Goal: Task Accomplishment & Management: Manage account settings

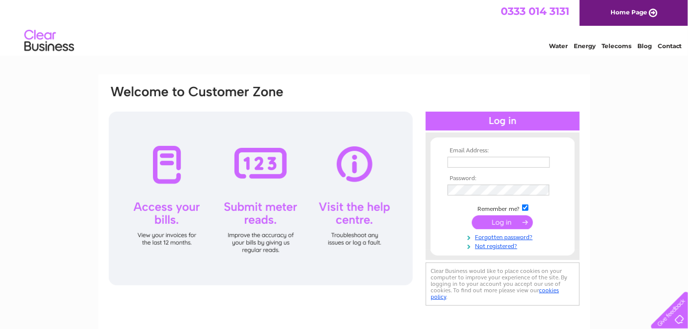
type input "moragfraser@youth2000project.com"
click at [497, 222] on input "submit" at bounding box center [502, 223] width 61 height 14
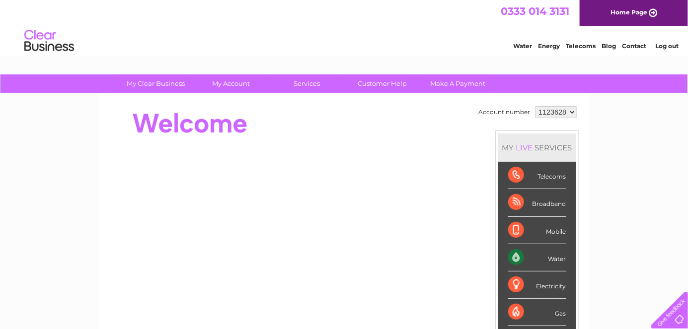
click at [513, 253] on div "Water" at bounding box center [537, 257] width 58 height 27
click at [570, 112] on select "1123628" at bounding box center [556, 112] width 41 height 12
click at [536, 106] on select "1123628" at bounding box center [556, 112] width 41 height 12
click at [556, 257] on div "Water" at bounding box center [537, 257] width 58 height 27
click at [510, 173] on div "Telecoms" at bounding box center [537, 175] width 58 height 27
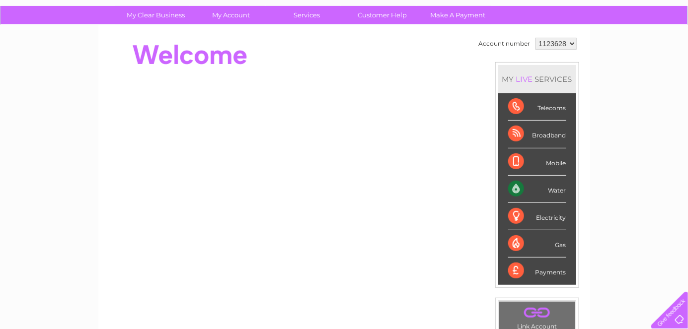
scroll to position [55, 0]
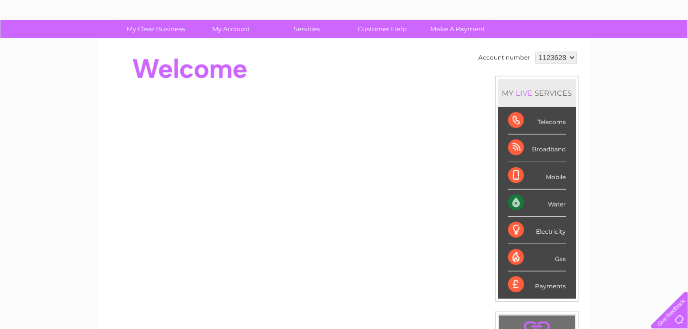
click at [512, 199] on div "Water" at bounding box center [537, 203] width 58 height 27
click at [512, 197] on div "Water" at bounding box center [537, 203] width 58 height 27
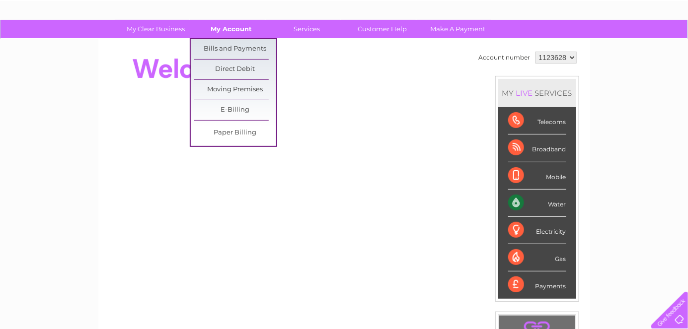
click at [215, 26] on link "My Account" at bounding box center [231, 29] width 82 height 18
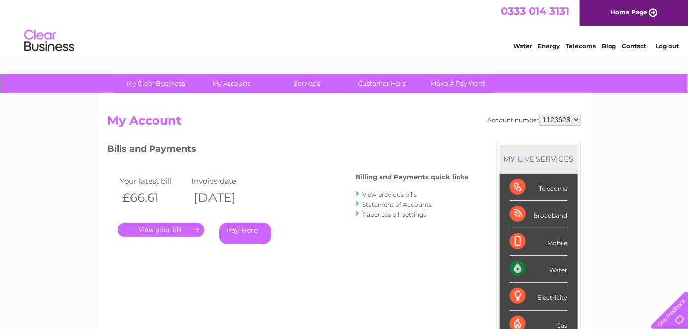
click at [396, 193] on link "View previous bills" at bounding box center [390, 194] width 55 height 7
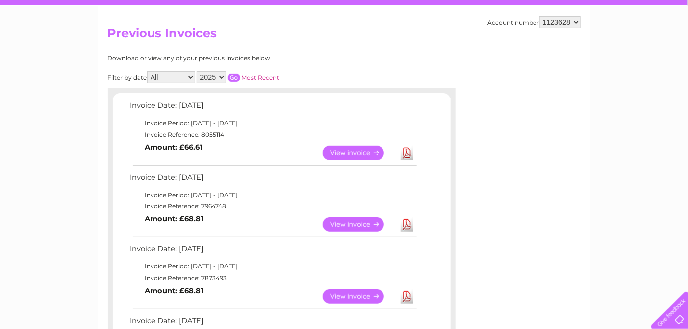
scroll to position [110, 0]
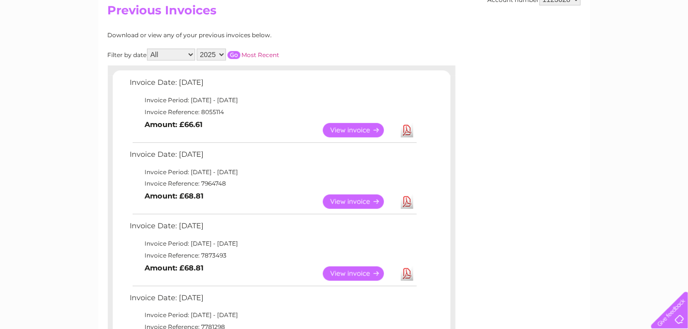
click at [339, 129] on link "View" at bounding box center [359, 130] width 73 height 14
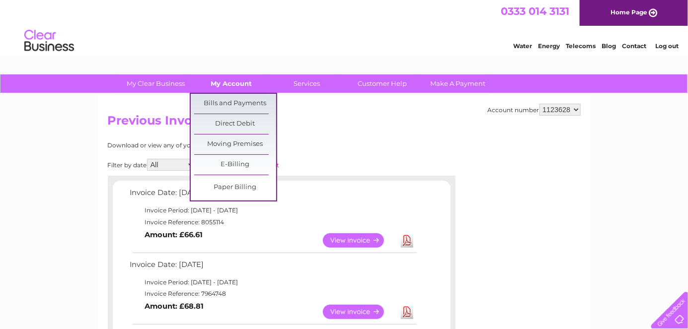
click at [240, 85] on link "My Account" at bounding box center [231, 84] width 82 height 18
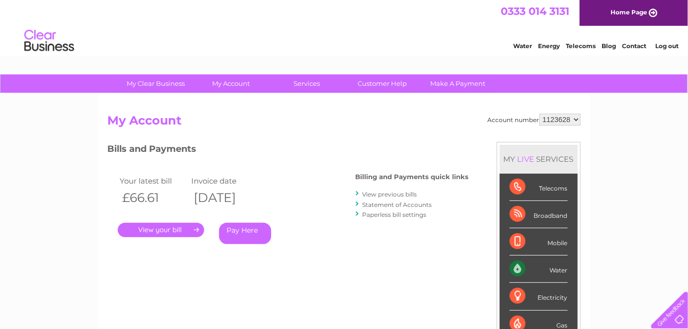
click at [575, 118] on select "1123628" at bounding box center [560, 120] width 41 height 12
click at [540, 114] on select "1123628" at bounding box center [560, 120] width 41 height 12
click at [673, 42] on link "Log out" at bounding box center [666, 45] width 23 height 7
